Goal: Task Accomplishment & Management: Manage account settings

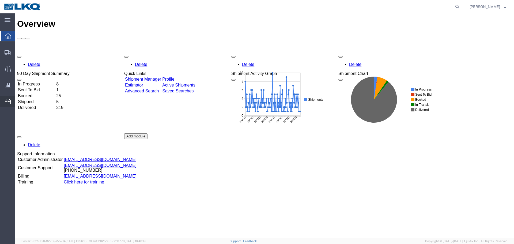
click at [0, 0] on span "Location Appointment" at bounding box center [0, 0] width 0 height 0
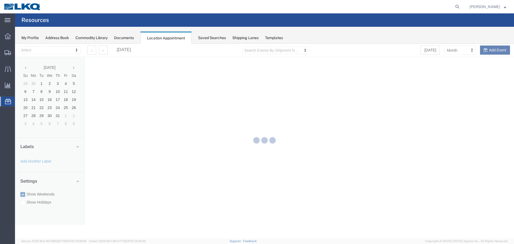
select select "28018"
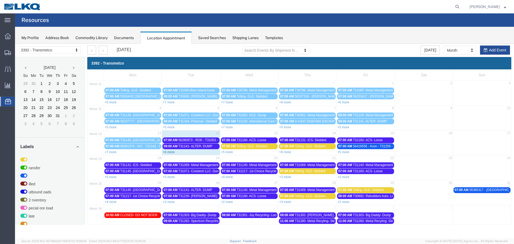
click at [173, 151] on link "+6 more" at bounding box center [169, 152] width 12 height 4
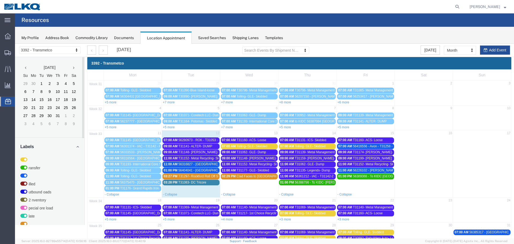
click at [200, 141] on span "56280973 - ROK - T31053 - Palletized" at bounding box center [205, 140] width 54 height 4
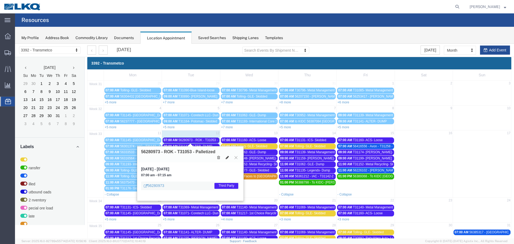
click at [227, 159] on icon at bounding box center [227, 158] width 3 height 4
select select "1"
select select "23"
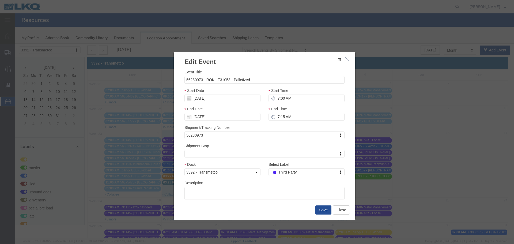
select select
type input "de"
select select "40"
click at [317, 211] on button "Save" at bounding box center [324, 209] width 16 height 9
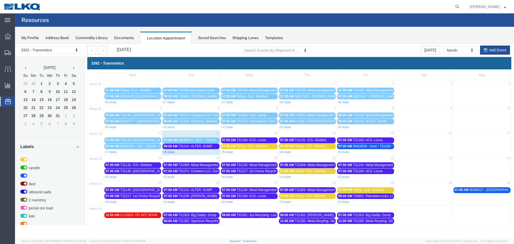
click at [172, 153] on link "+6 more" at bounding box center [169, 152] width 12 height 4
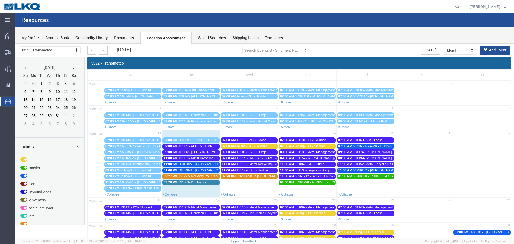
click at [196, 164] on span "56316827 - [GEOGRAPHIC_DATA] - T31230 - Palletized" at bounding box center [218, 164] width 80 height 4
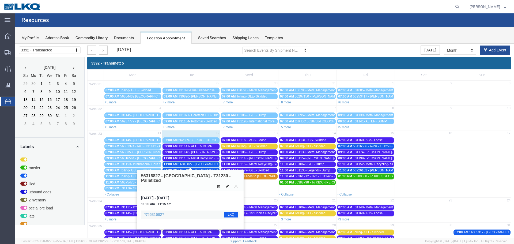
click at [226, 185] on icon at bounding box center [227, 187] width 3 height 4
select select "100"
select select "1"
select select "22"
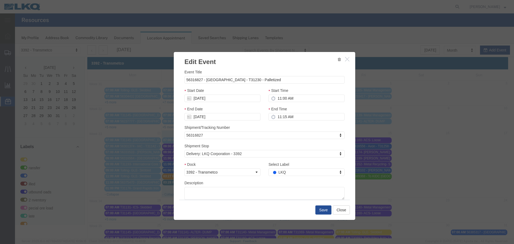
drag, startPoint x: 294, startPoint y: 218, endPoint x: 279, endPoint y: 175, distance: 46.2
type input "de"
drag, startPoint x: 284, startPoint y: 164, endPoint x: 303, endPoint y: 192, distance: 33.7
select select "40"
click at [321, 210] on button "Save" at bounding box center [324, 209] width 16 height 9
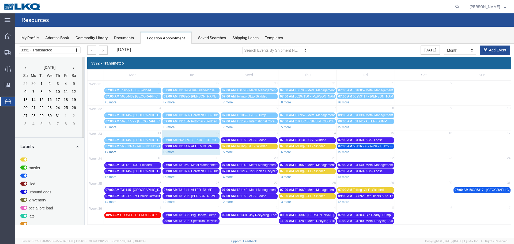
click at [109, 153] on link "+7 more" at bounding box center [111, 152] width 12 height 4
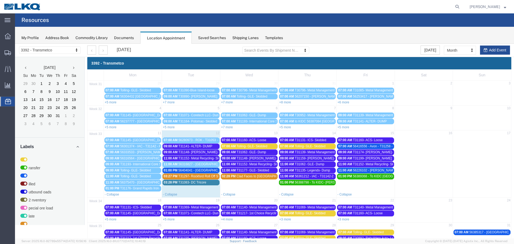
click at [200, 147] on span "T31141- ALTER- DUMP" at bounding box center [195, 146] width 34 height 4
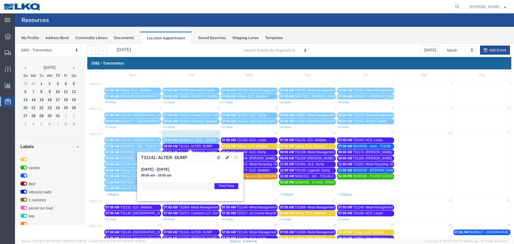
click at [228, 157] on icon at bounding box center [227, 158] width 3 height 4
select select "1"
select select "23"
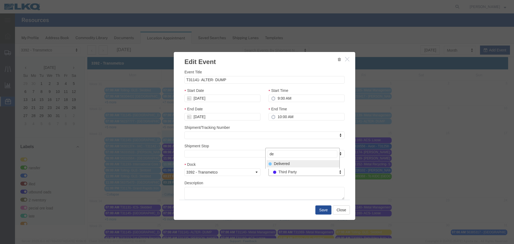
type input "de"
select select "40"
click at [318, 212] on button "Save" at bounding box center [324, 209] width 16 height 9
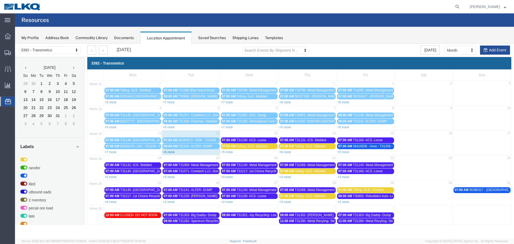
click at [170, 153] on link "+6 more" at bounding box center [169, 152] width 12 height 4
